Goal: Task Accomplishment & Management: Manage account settings

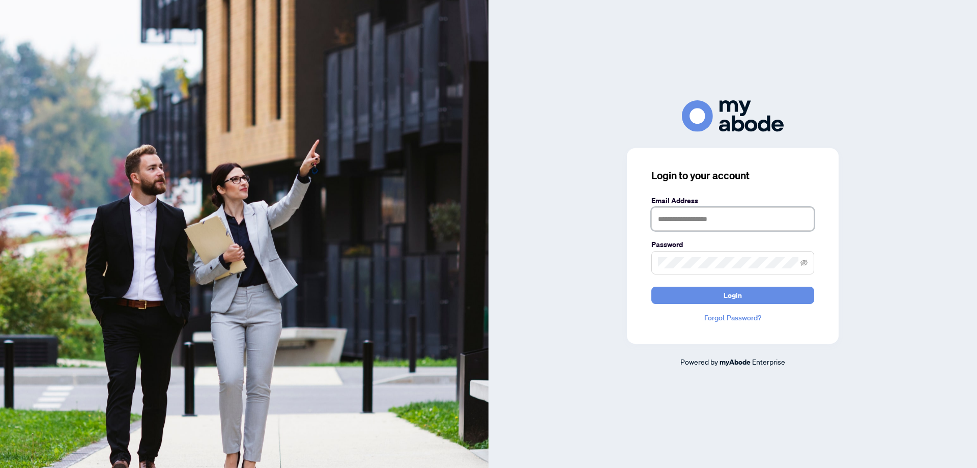
click at [693, 222] on input "text" at bounding box center [732, 218] width 163 height 23
type input "**********"
click at [726, 295] on span "Login" at bounding box center [733, 295] width 18 height 16
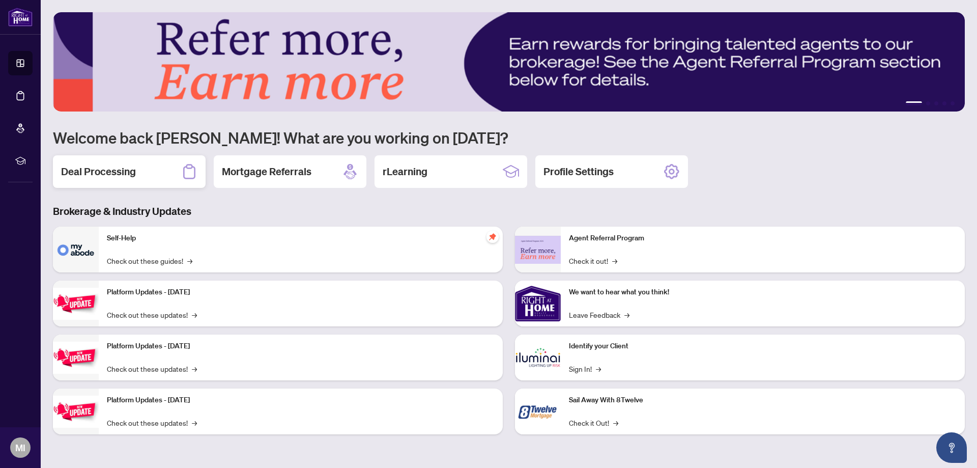
click at [95, 172] on h2 "Deal Processing" at bounding box center [98, 171] width 75 height 14
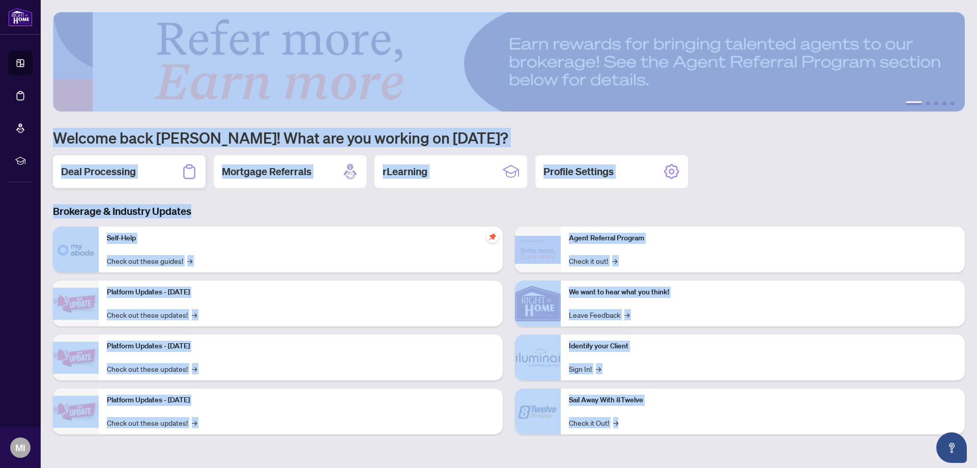
click at [95, 172] on main "1 2 3 4 5 Welcome back Marina! What are you working on today? Deal Processing M…" at bounding box center [509, 234] width 936 height 468
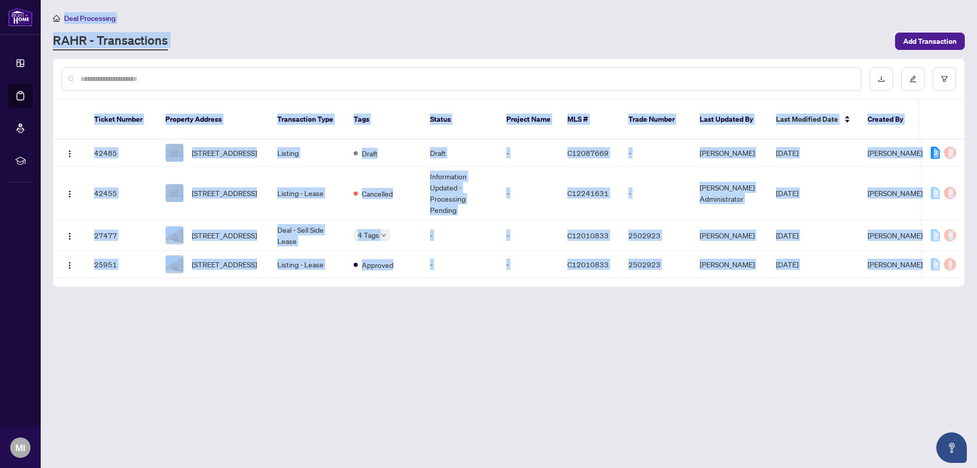
click at [322, 33] on div "RAHR - Transactions" at bounding box center [471, 41] width 836 height 18
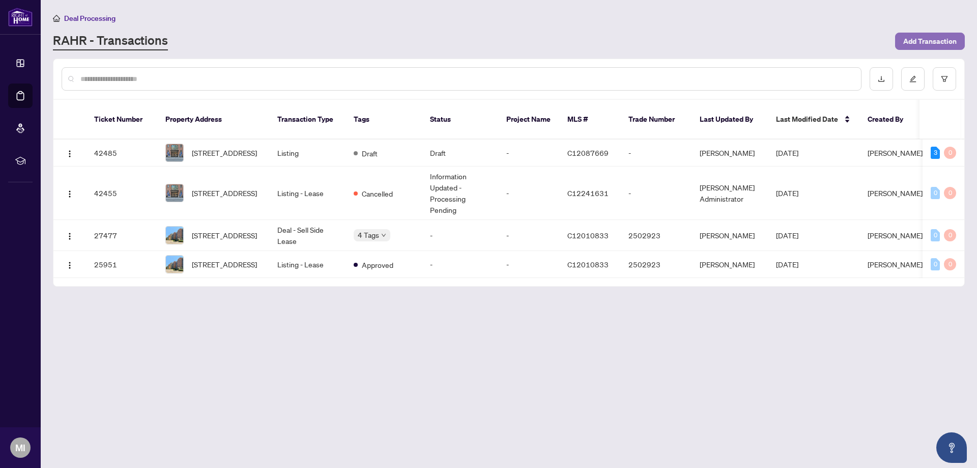
click at [931, 40] on span "Add Transaction" at bounding box center [929, 41] width 53 height 16
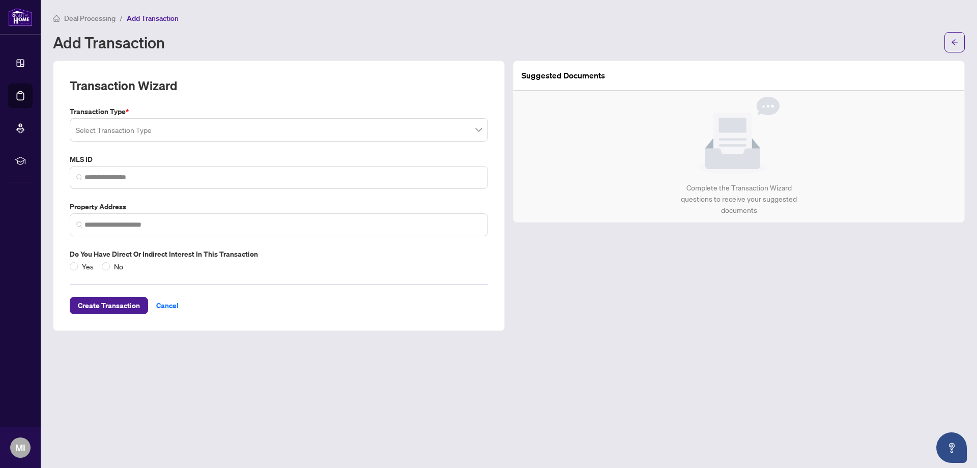
click at [268, 133] on input "search" at bounding box center [274, 131] width 397 height 22
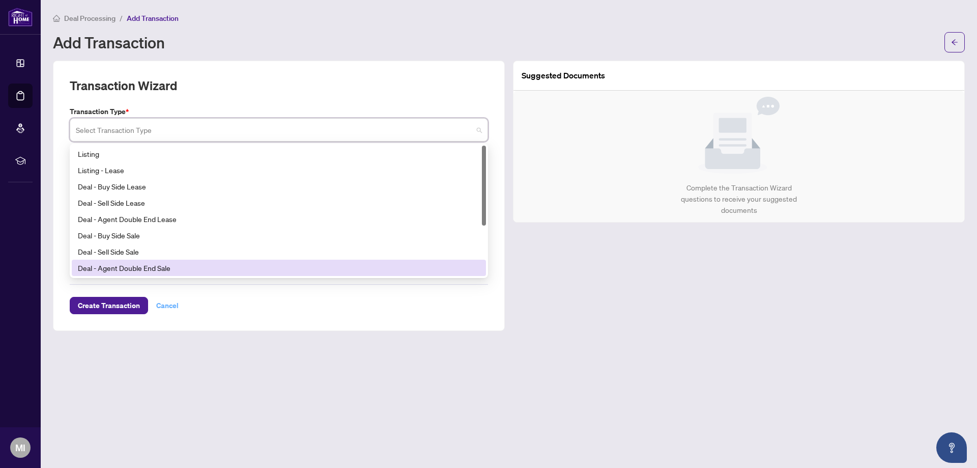
click at [168, 305] on div "Create Transaction Cancel" at bounding box center [279, 293] width 418 height 42
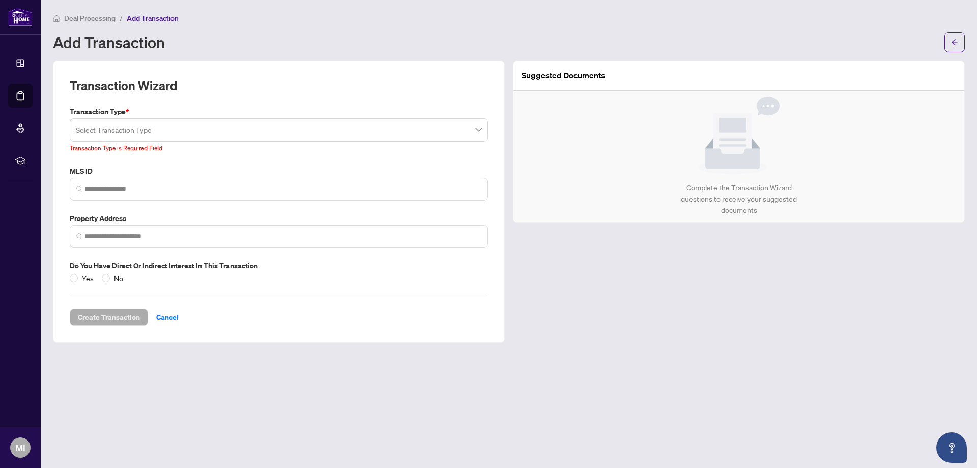
click at [85, 16] on span "Deal Processing" at bounding box center [89, 18] width 51 height 9
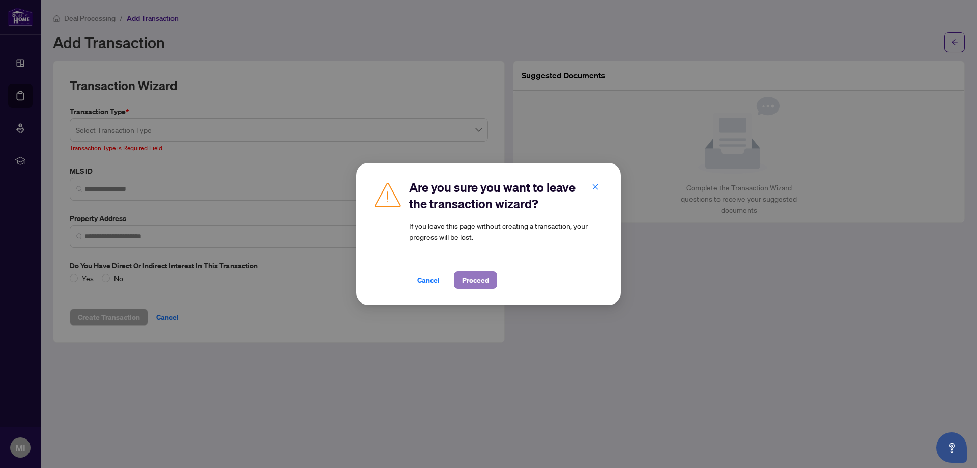
click at [473, 283] on span "Proceed" at bounding box center [475, 280] width 27 height 16
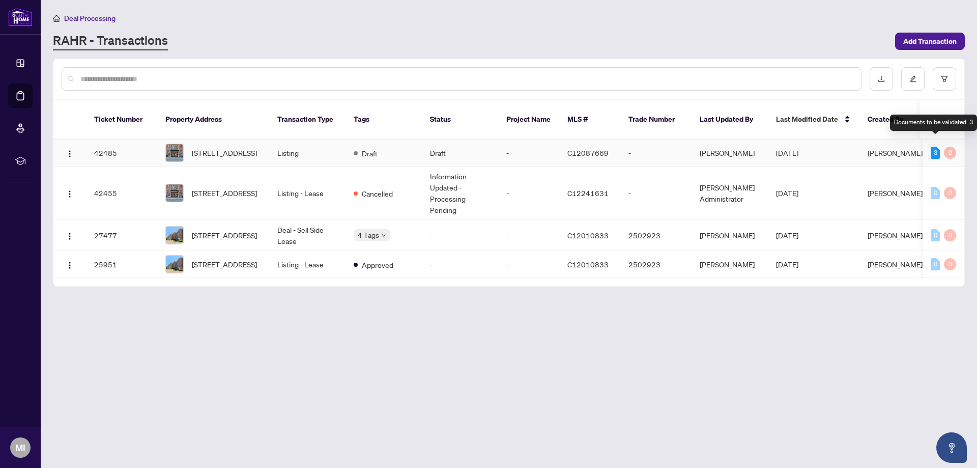
click at [934, 147] on div "3" at bounding box center [935, 153] width 9 height 12
click at [936, 147] on div "3" at bounding box center [935, 153] width 9 height 12
click at [70, 150] on img "button" at bounding box center [70, 154] width 8 height 8
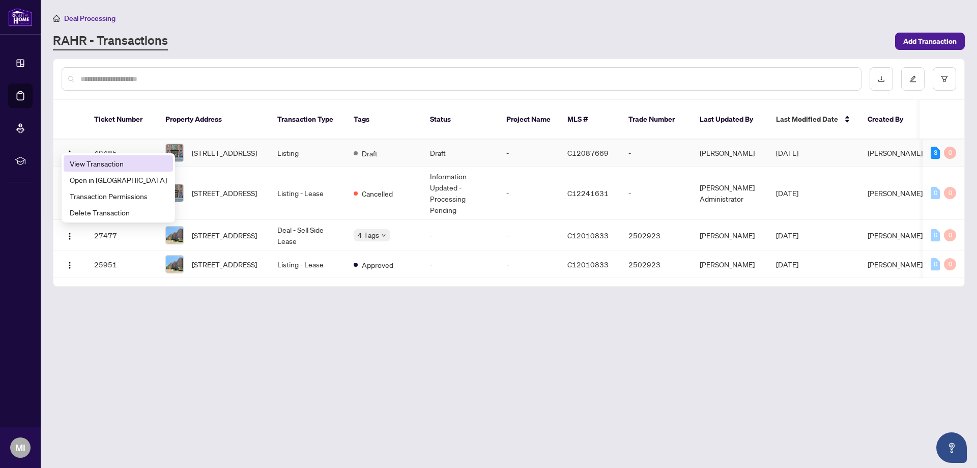
click at [105, 167] on span "View Transaction" at bounding box center [118, 163] width 97 height 11
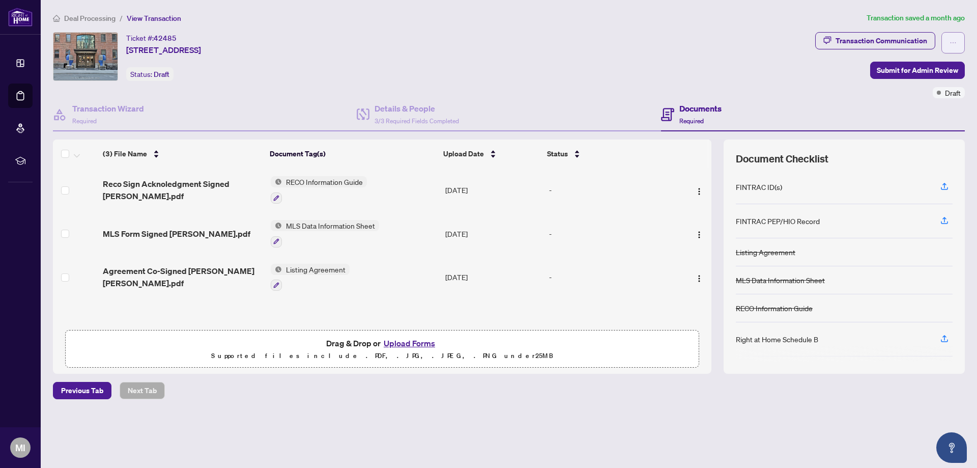
click at [953, 45] on icon "ellipsis" at bounding box center [953, 42] width 7 height 7
click at [953, 447] on icon "Open asap" at bounding box center [952, 445] width 6 height 7
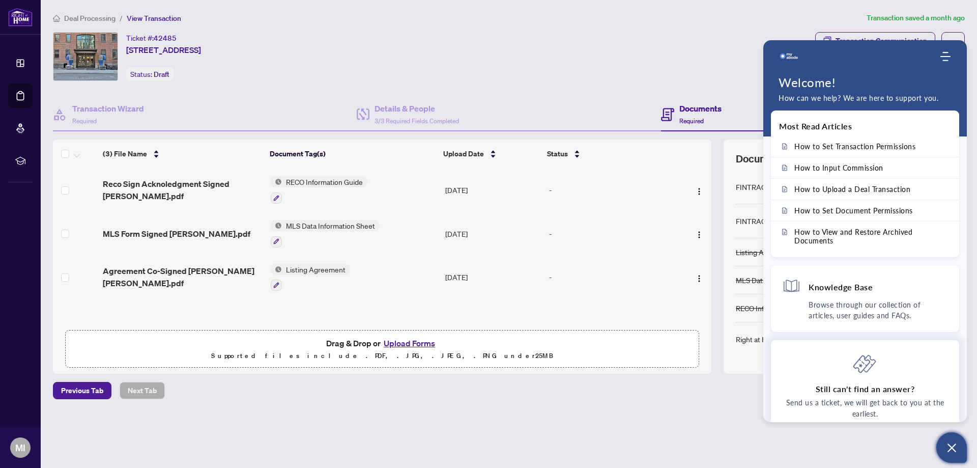
click at [864, 365] on icon at bounding box center [865, 363] width 24 height 24
click at [947, 55] on icon "Modules Menu" at bounding box center [946, 56] width 10 height 10
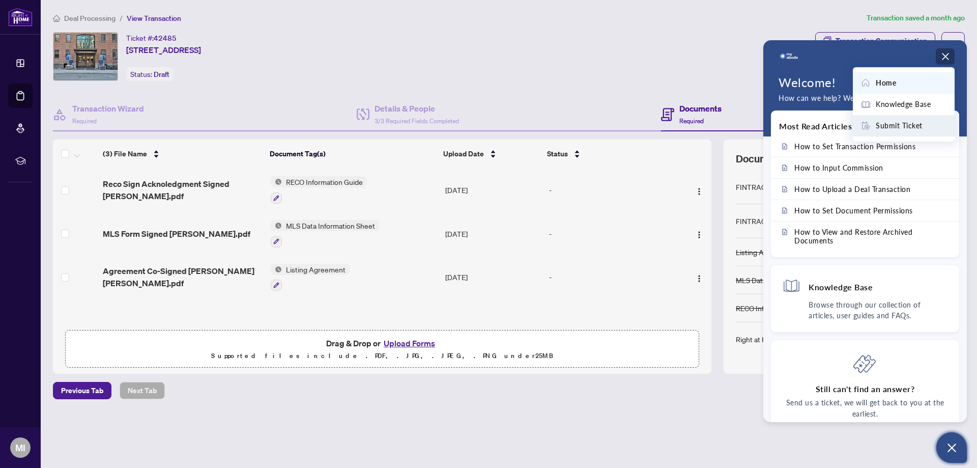
click at [901, 126] on span "Submit Ticket" at bounding box center [899, 125] width 47 height 11
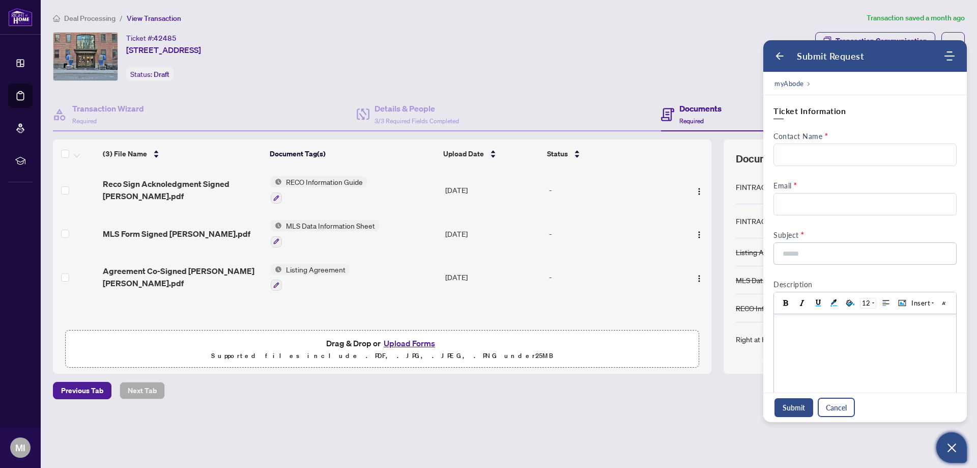
click at [835, 407] on button "Cancel" at bounding box center [836, 407] width 36 height 18
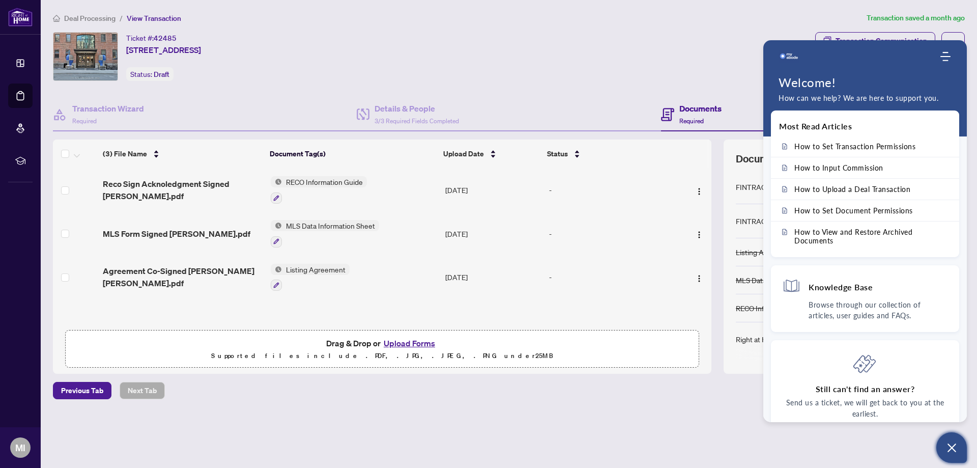
click at [952, 447] on icon "Open asap" at bounding box center [952, 447] width 9 height 9
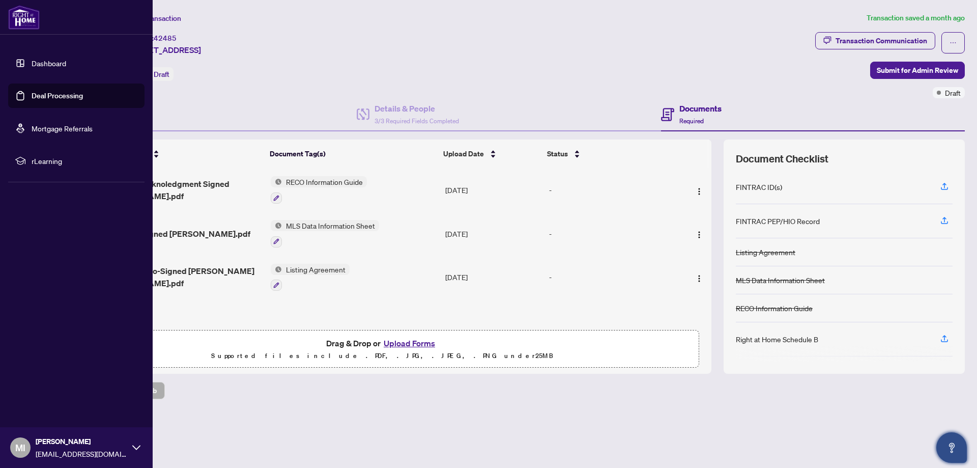
click at [37, 63] on link "Dashboard" at bounding box center [49, 63] width 35 height 9
